Goal: Task Accomplishment & Management: Use online tool/utility

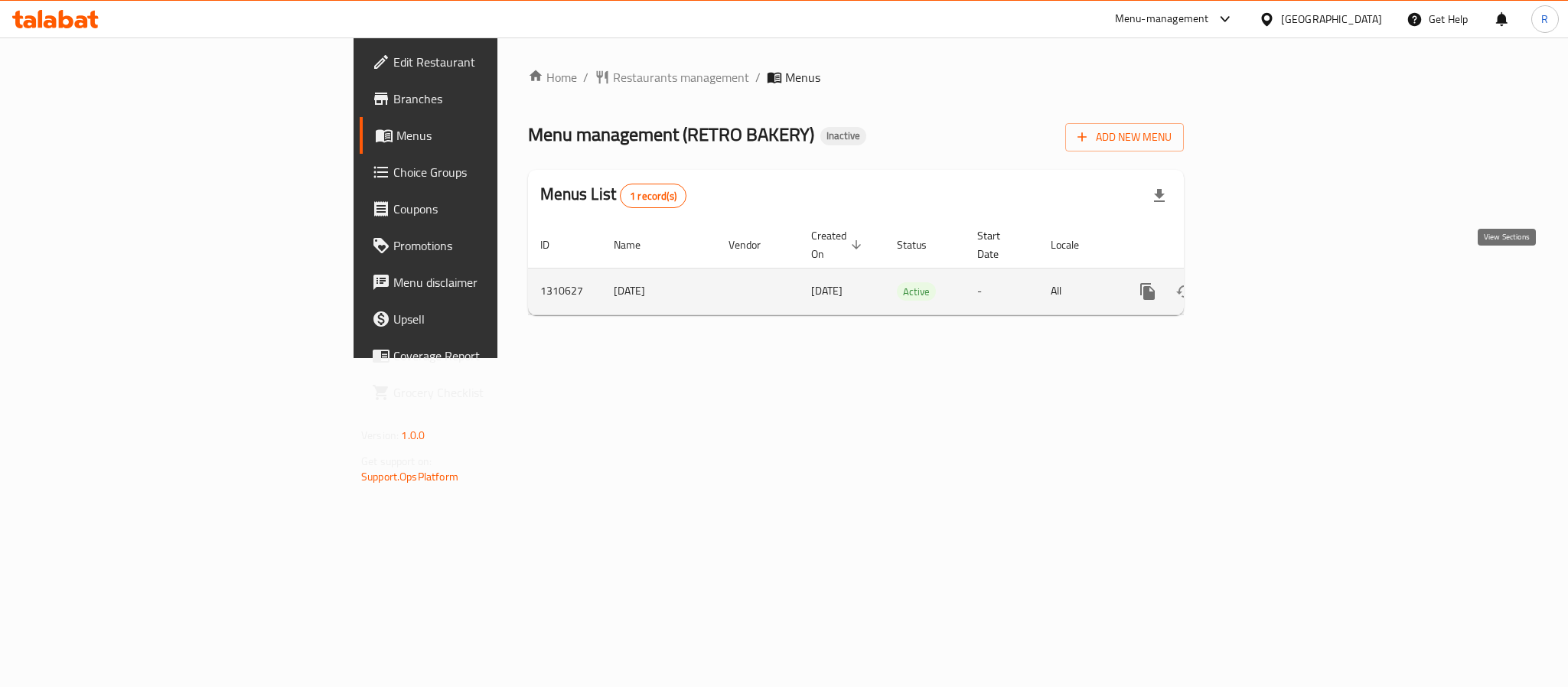
click at [1267, 282] on icon "enhanced table" at bounding box center [1258, 291] width 18 height 18
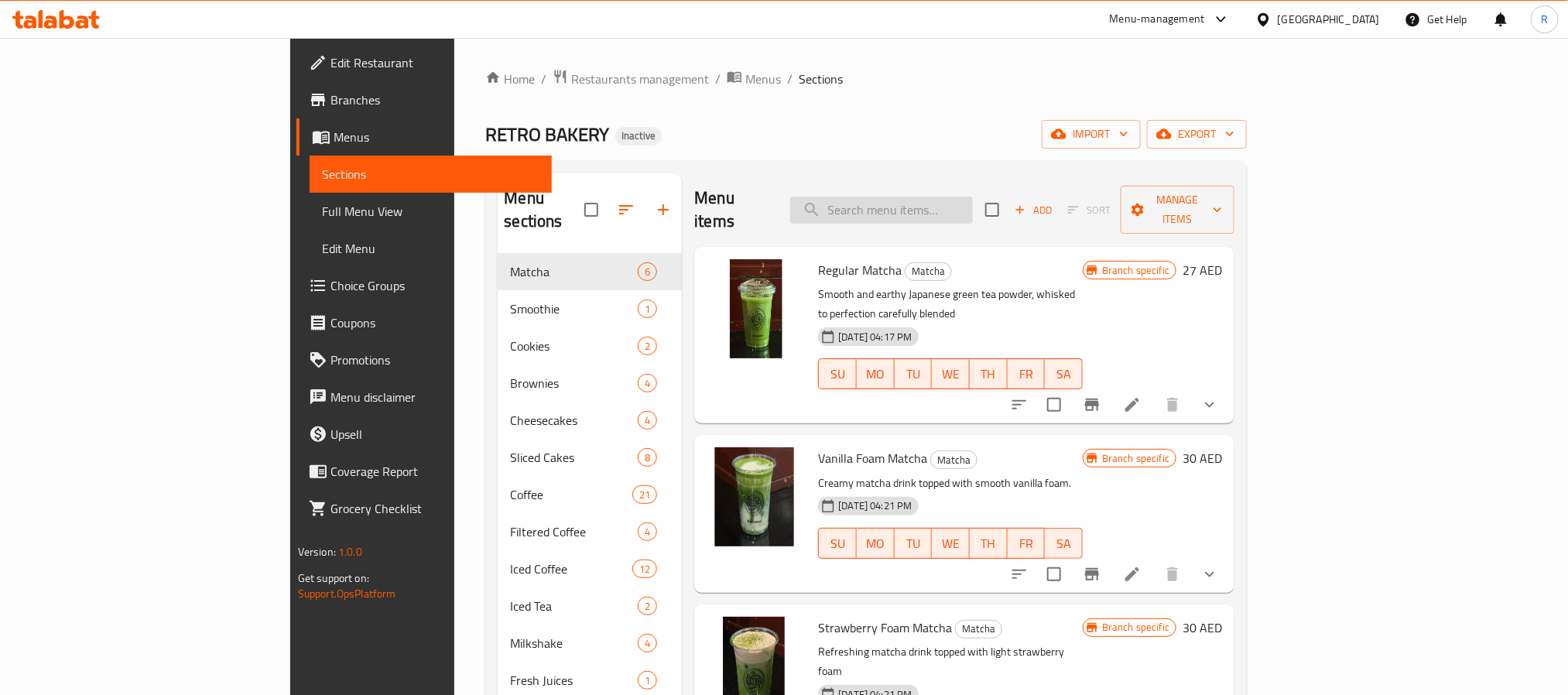
click at [972, 196] on input "search" at bounding box center [881, 210] width 182 height 27
paste input "Mocha"
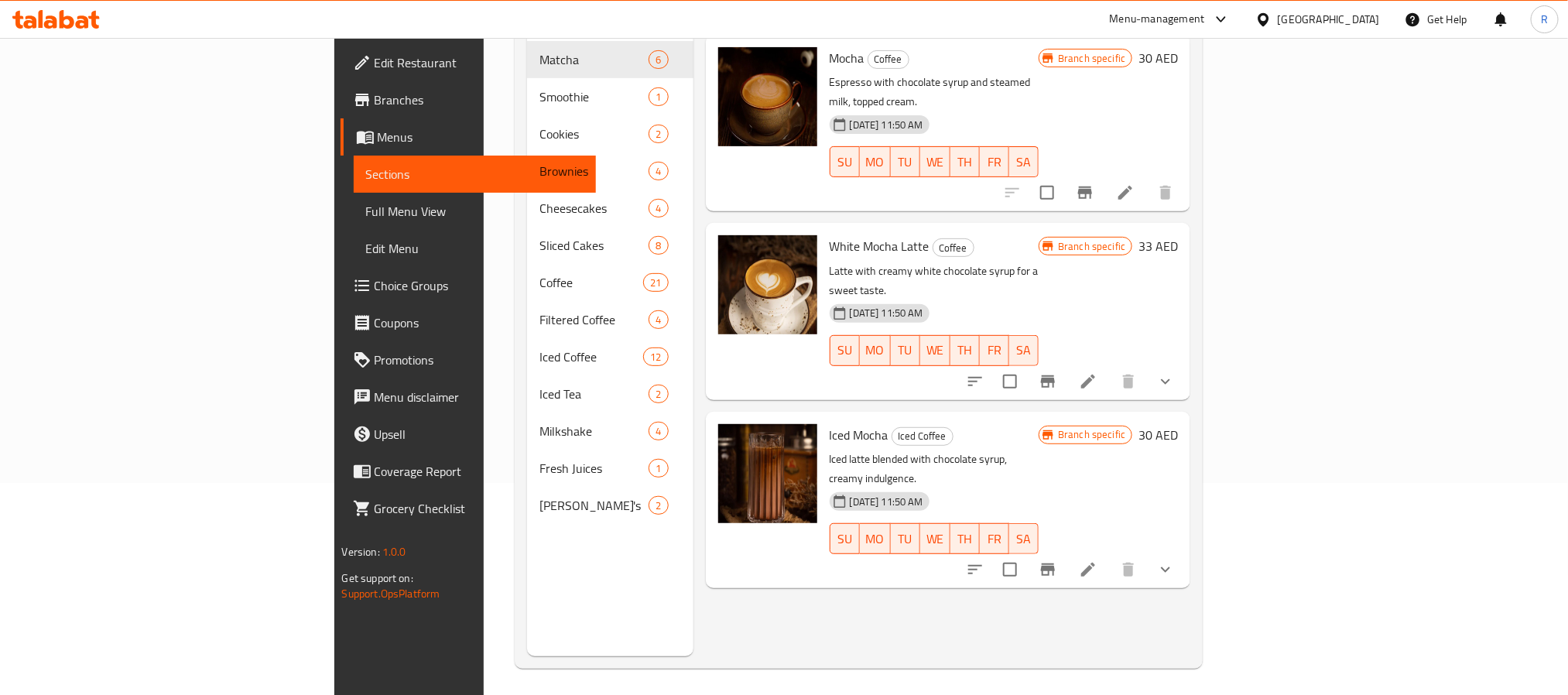
scroll to position [217, 0]
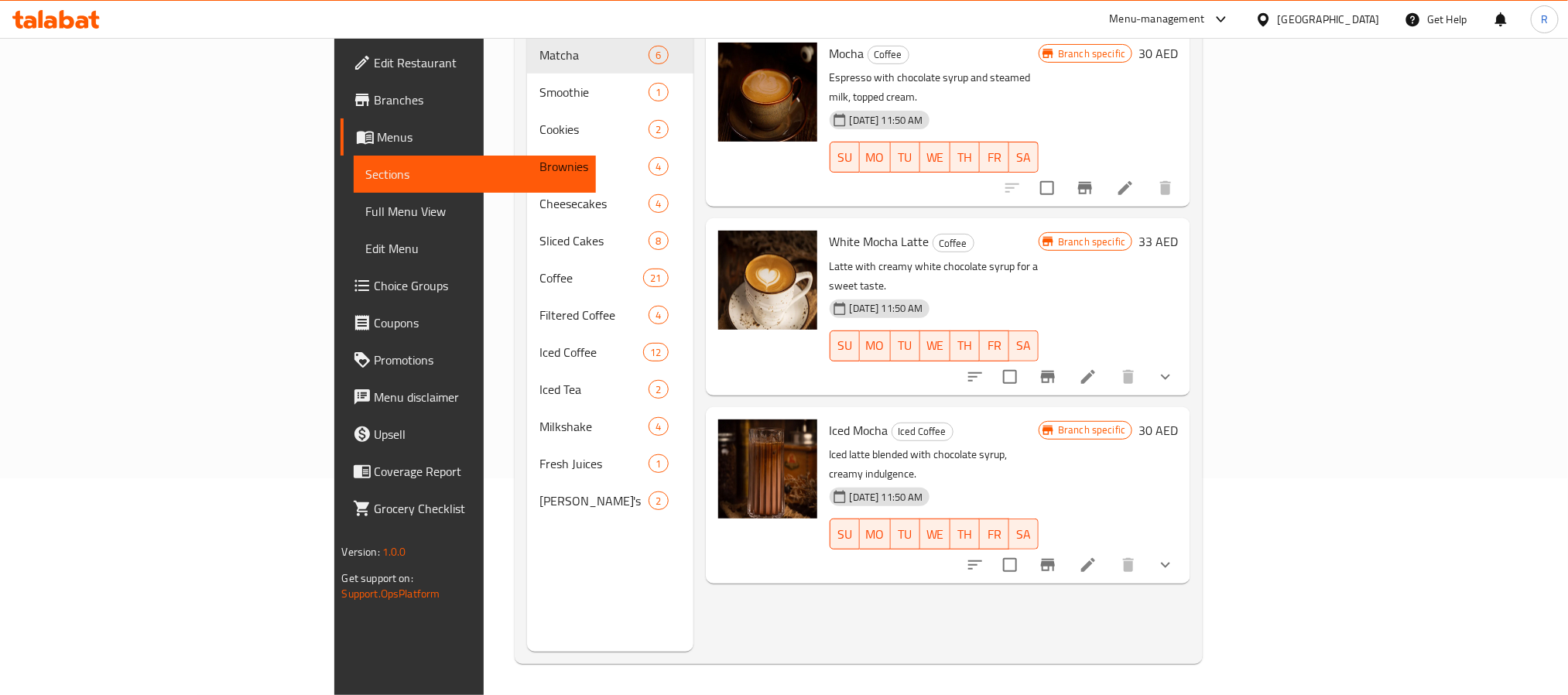
type input "Mocha"
click at [1147, 174] on li at bounding box center [1124, 188] width 44 height 28
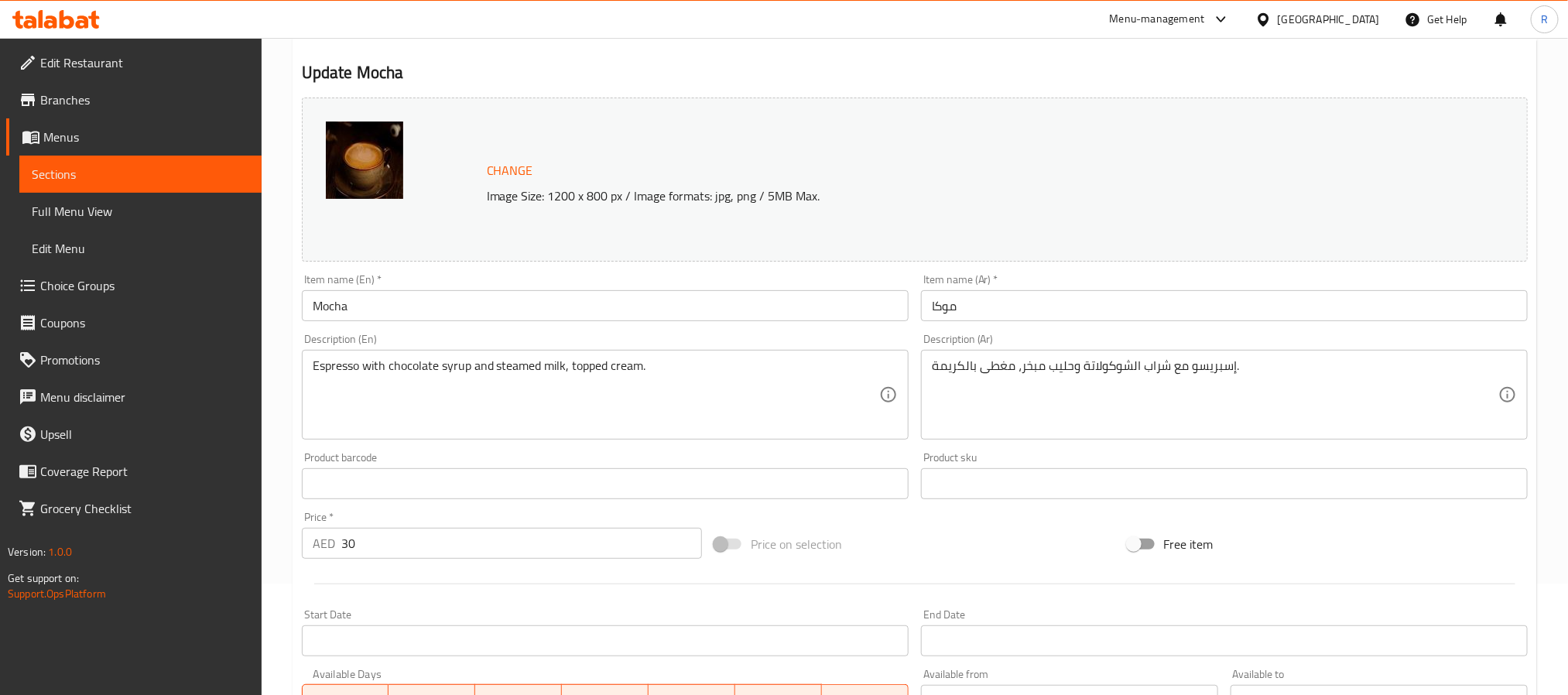
scroll to position [419, 0]
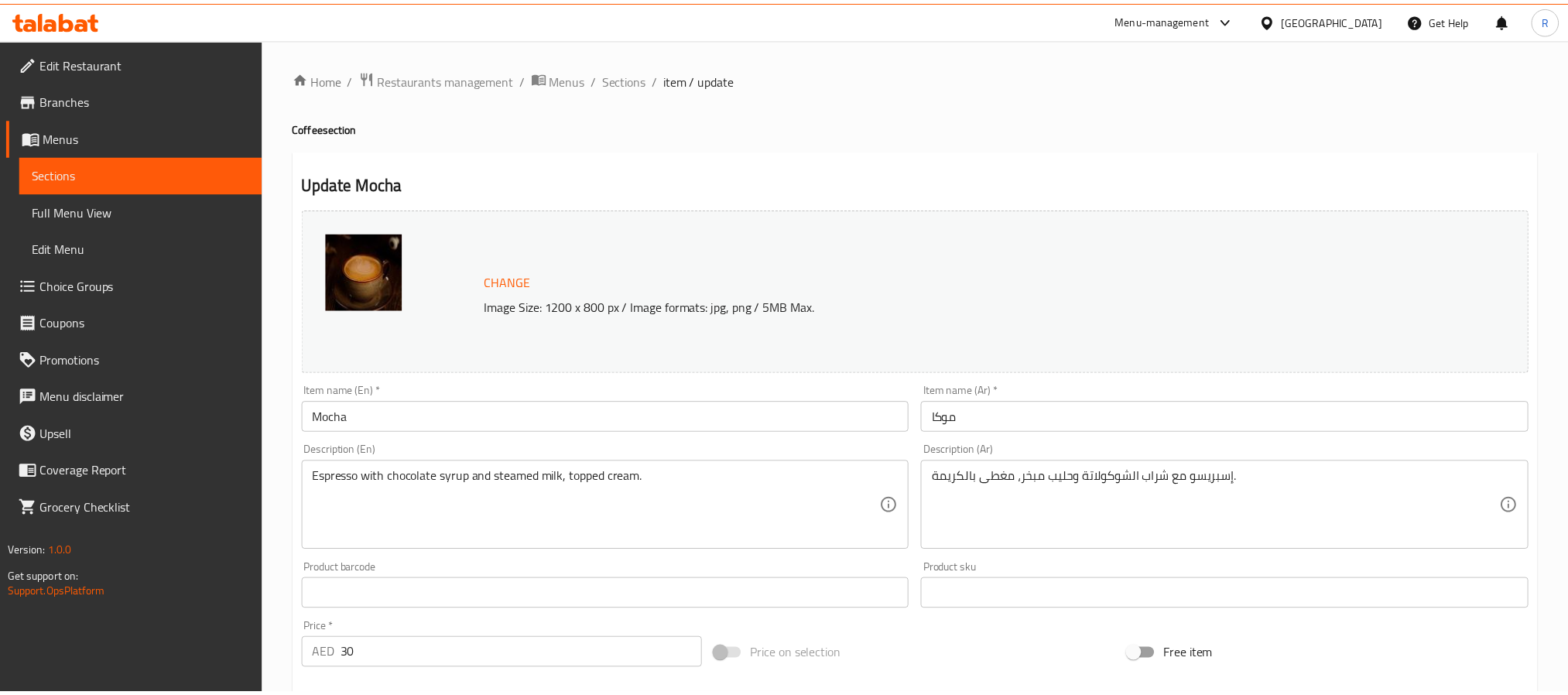
scroll to position [511, 0]
